Goal: Find specific page/section: Find specific page/section

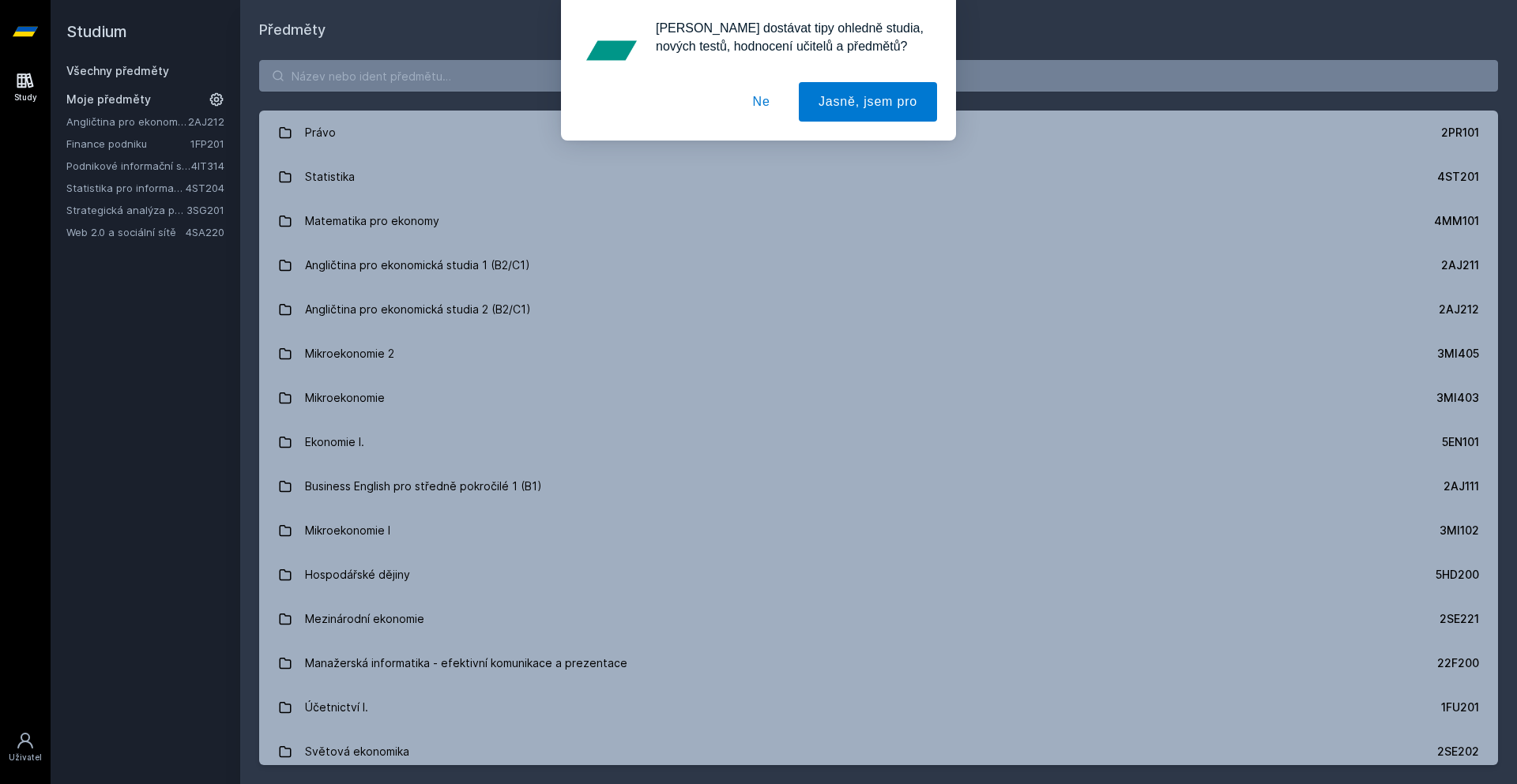
click at [758, 103] on button "Ne" at bounding box center [761, 102] width 57 height 40
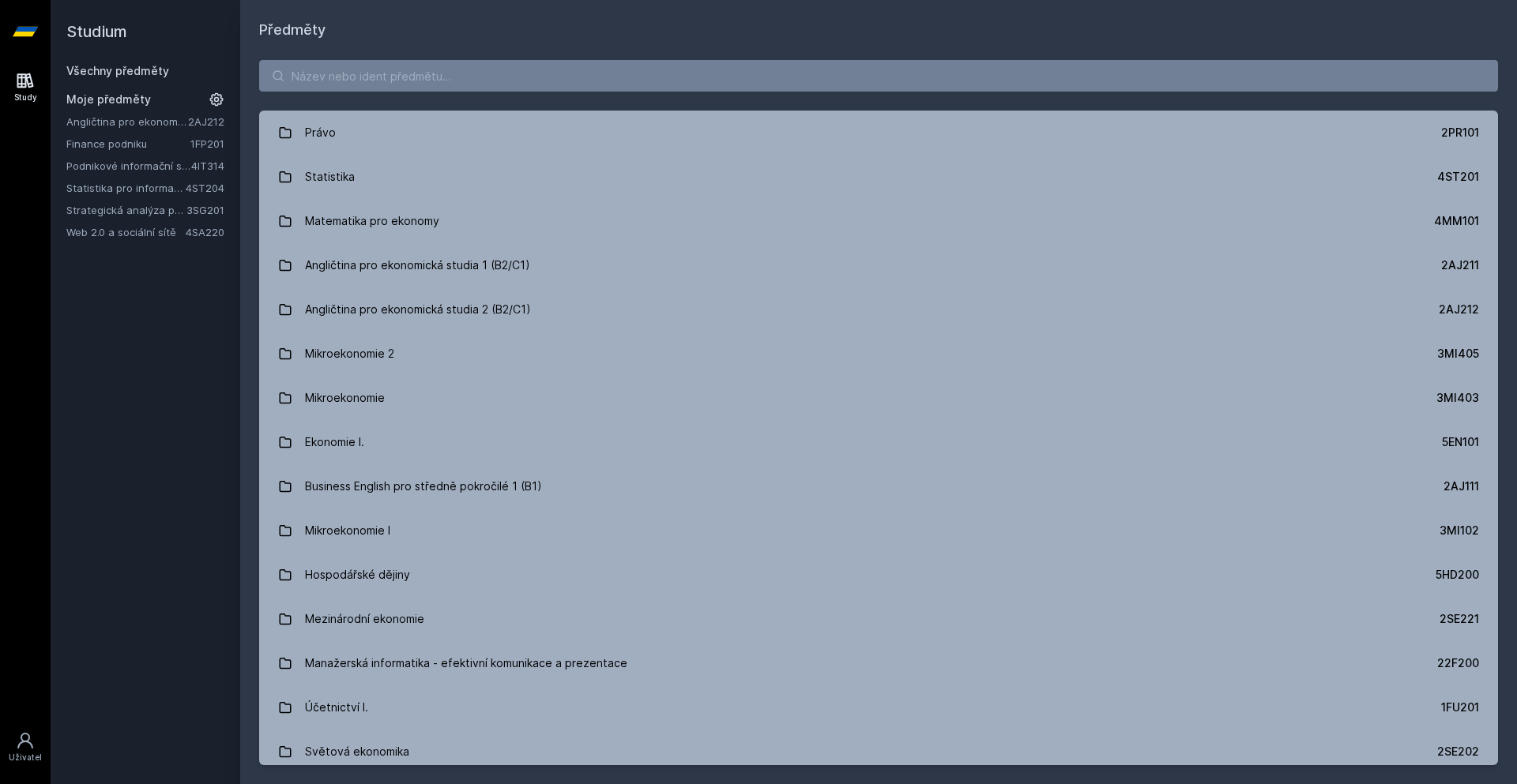
click at [623, 49] on div "Právo 2PR101 Statistika 4ST201 Matematika pro ekonomy 4MM101 Angličtina pro eko…" at bounding box center [878, 412] width 1277 height 743
click at [602, 69] on input "search" at bounding box center [878, 75] width 1239 height 31
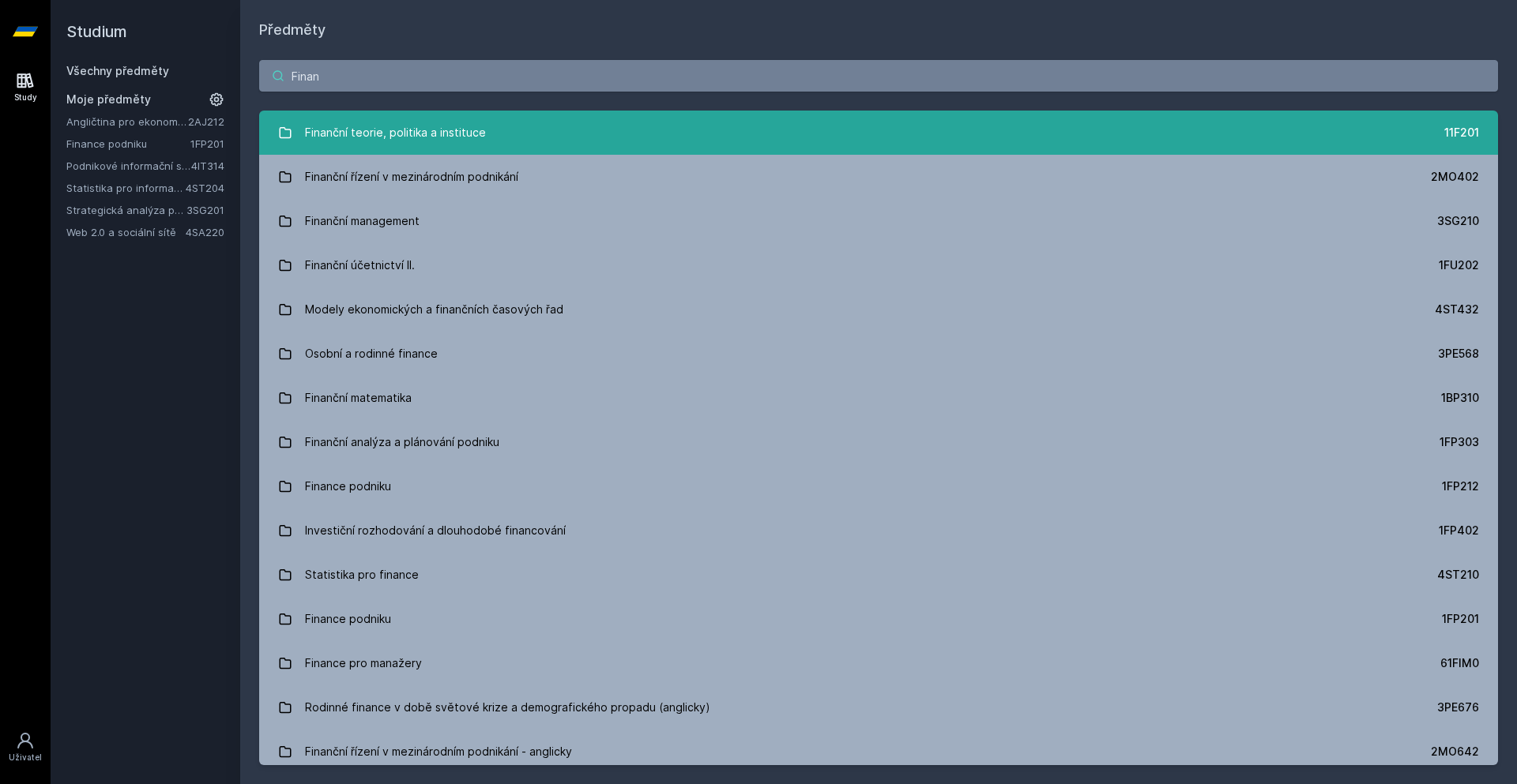
type input "Finan"
click at [330, 140] on div "Finanční teorie, politika a instituce" at bounding box center [395, 132] width 181 height 31
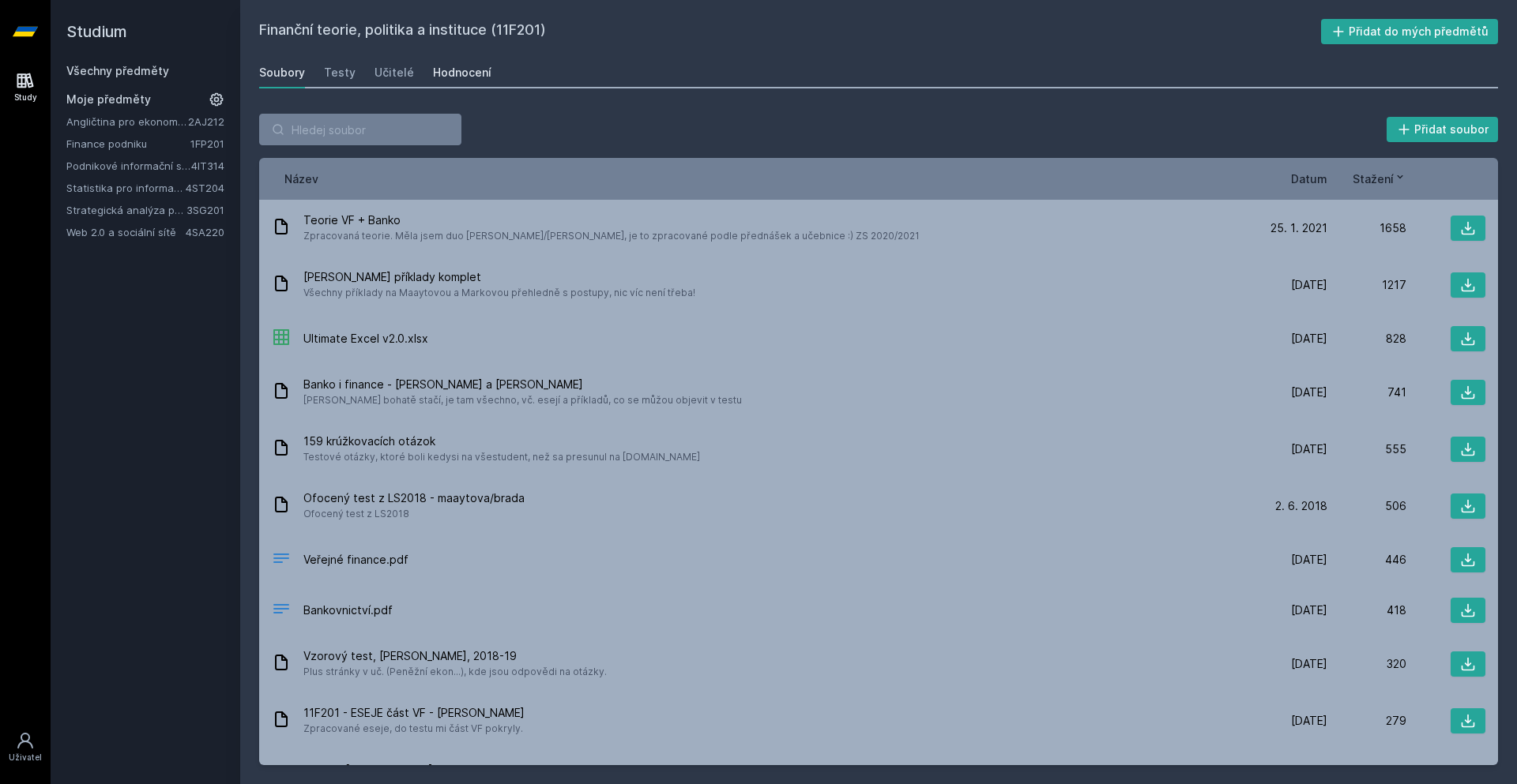
click at [436, 81] on link "Hodnocení" at bounding box center [462, 72] width 58 height 31
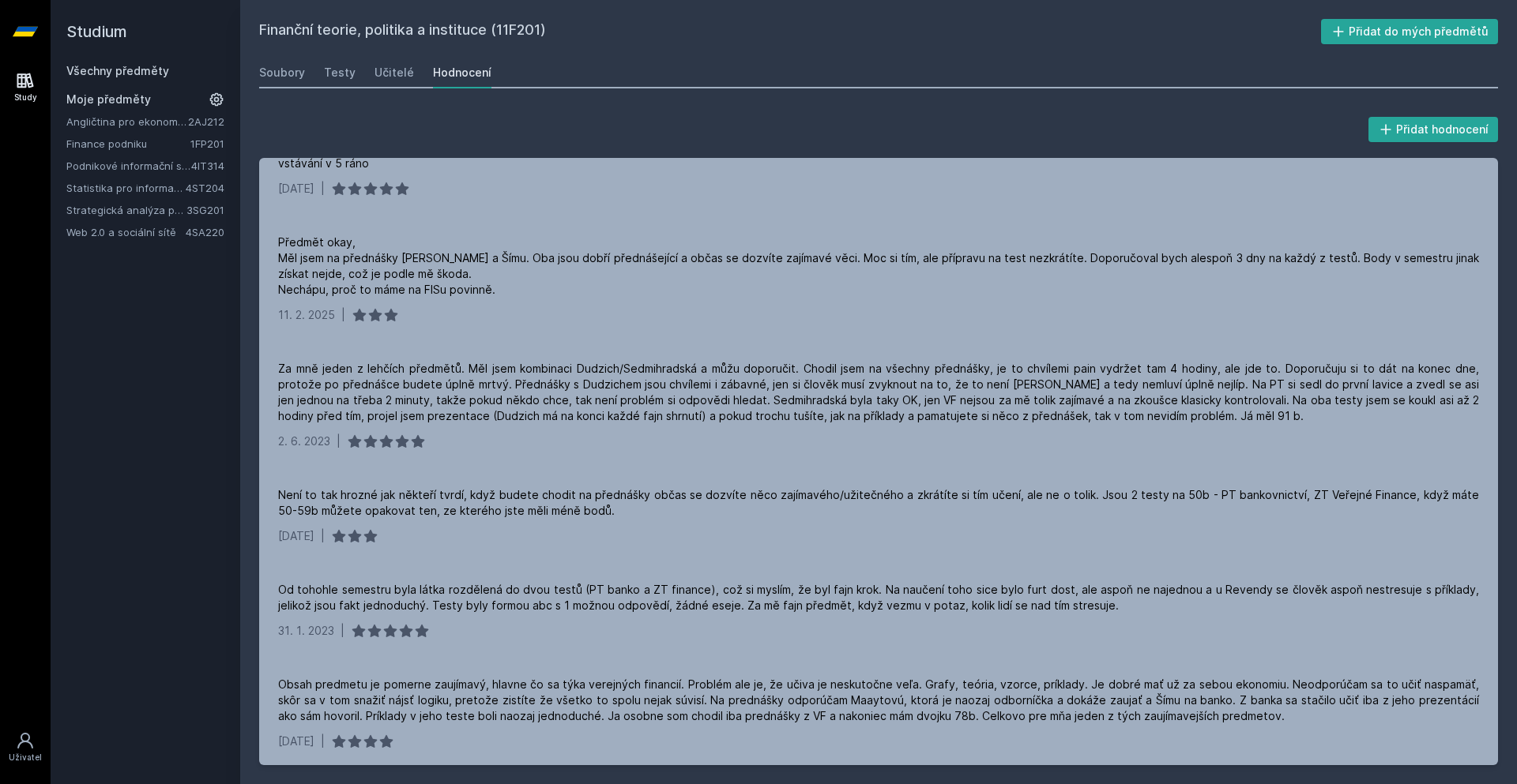
scroll to position [53, 0]
